Goal: Transaction & Acquisition: Book appointment/travel/reservation

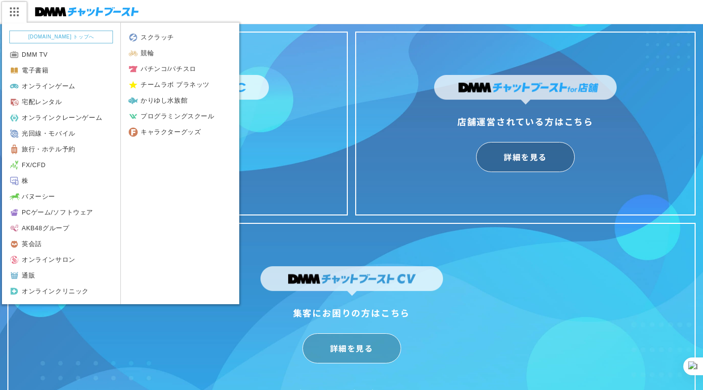
click at [12, 9] on img at bounding box center [13, 11] width 25 height 21
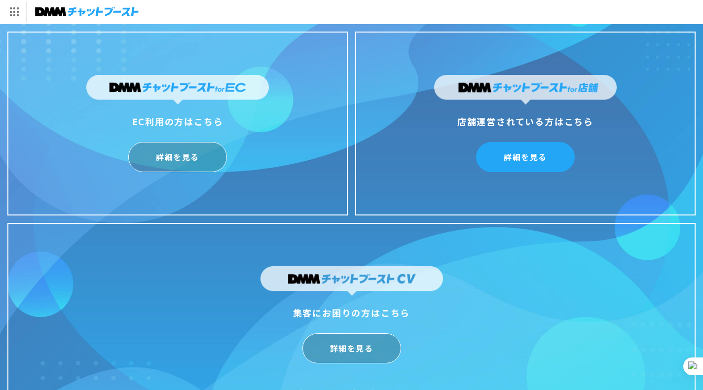
click at [530, 148] on link "詳細を見る" at bounding box center [525, 157] width 99 height 30
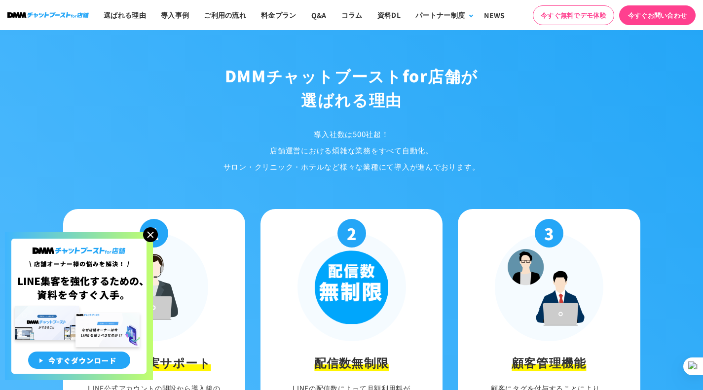
scroll to position [1085, 0]
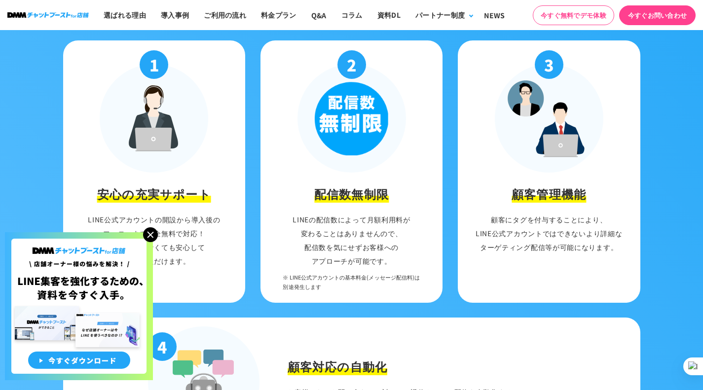
click at [153, 232] on img at bounding box center [150, 234] width 15 height 15
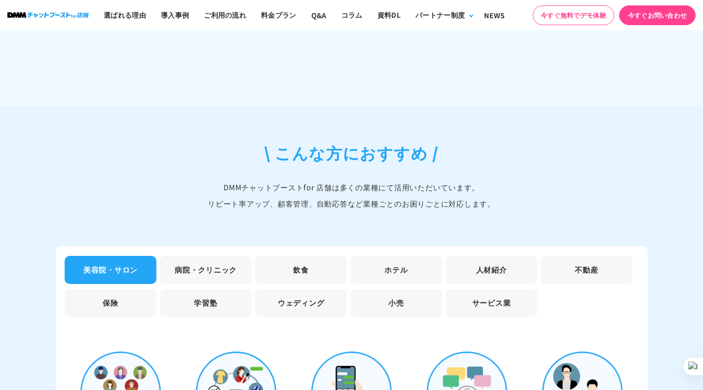
scroll to position [2663, 0]
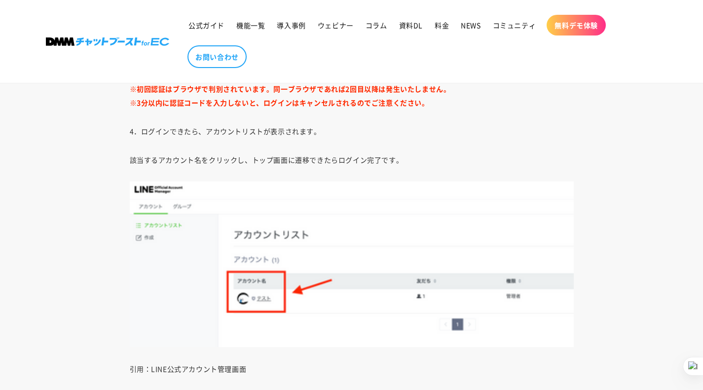
scroll to position [2663, 0]
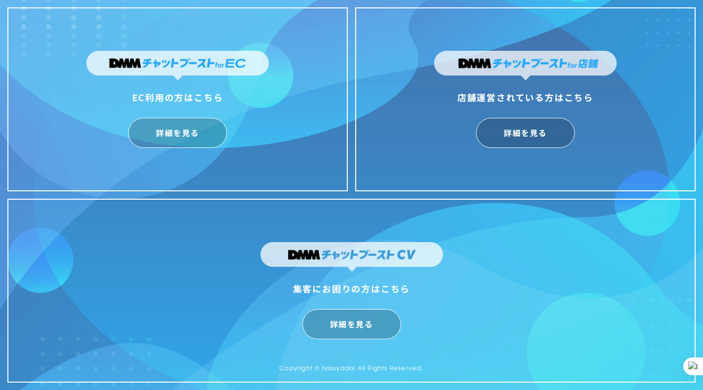
drag, startPoint x: 182, startPoint y: 127, endPoint x: 267, endPoint y: 134, distance: 85.6
click at [182, 127] on link "詳細を見る" at bounding box center [177, 133] width 99 height 30
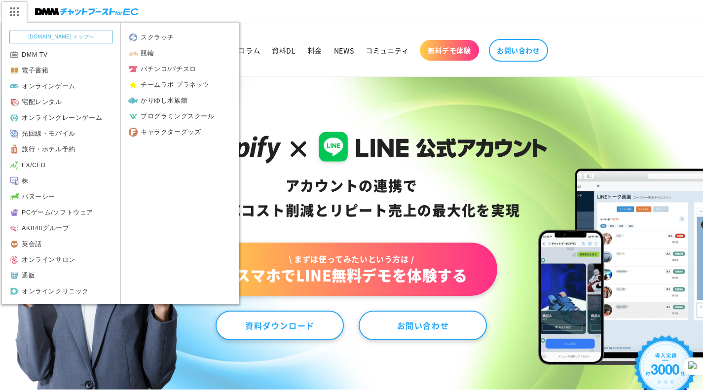
click at [22, 11] on img at bounding box center [13, 11] width 25 height 21
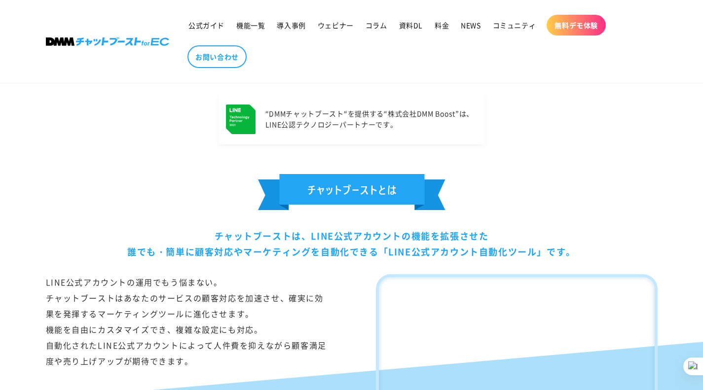
scroll to position [345, 0]
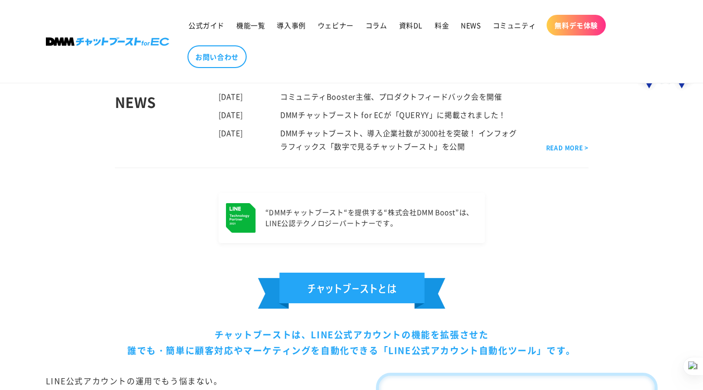
click at [577, 27] on span "無料デモ体験" at bounding box center [575, 25] width 43 height 9
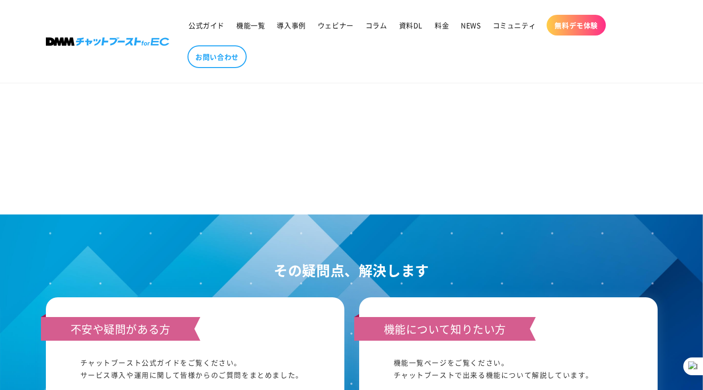
scroll to position [986, 0]
